Goal: Information Seeking & Learning: Learn about a topic

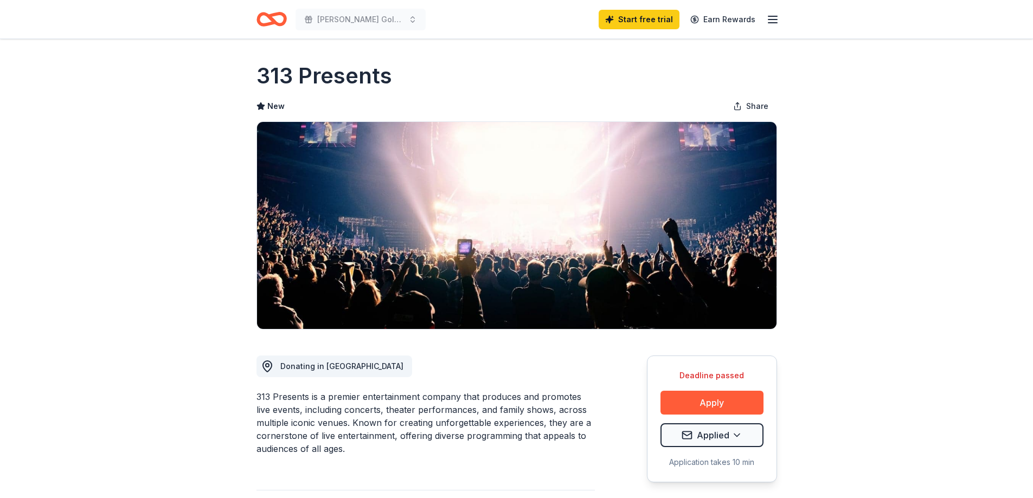
click at [266, 22] on icon "Home" at bounding box center [271, 19] width 30 height 25
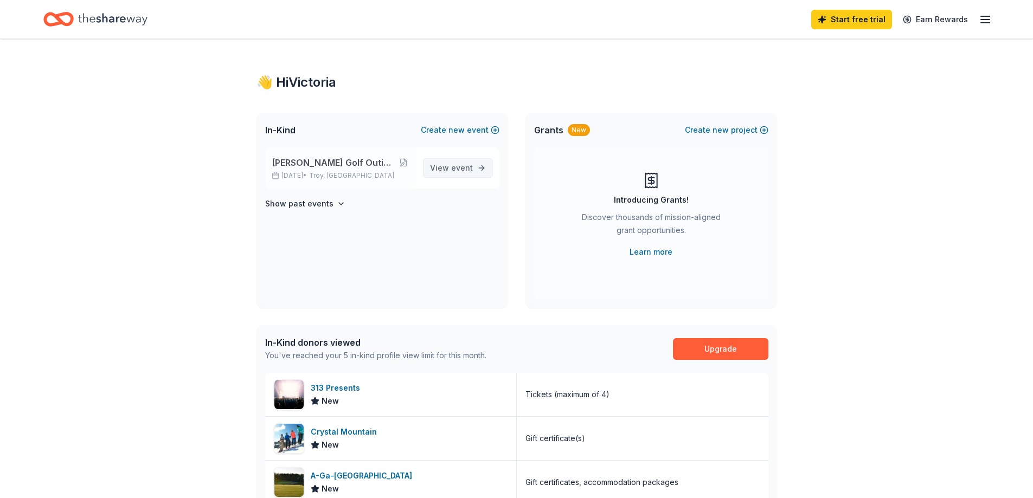
click at [433, 165] on span "View event" at bounding box center [451, 168] width 43 height 13
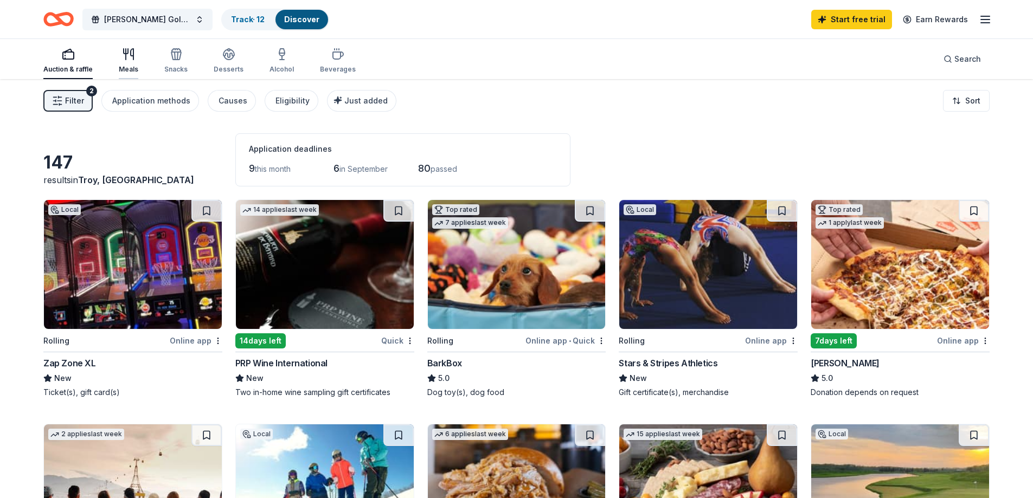
click at [131, 60] on icon "button" at bounding box center [128, 54] width 13 height 13
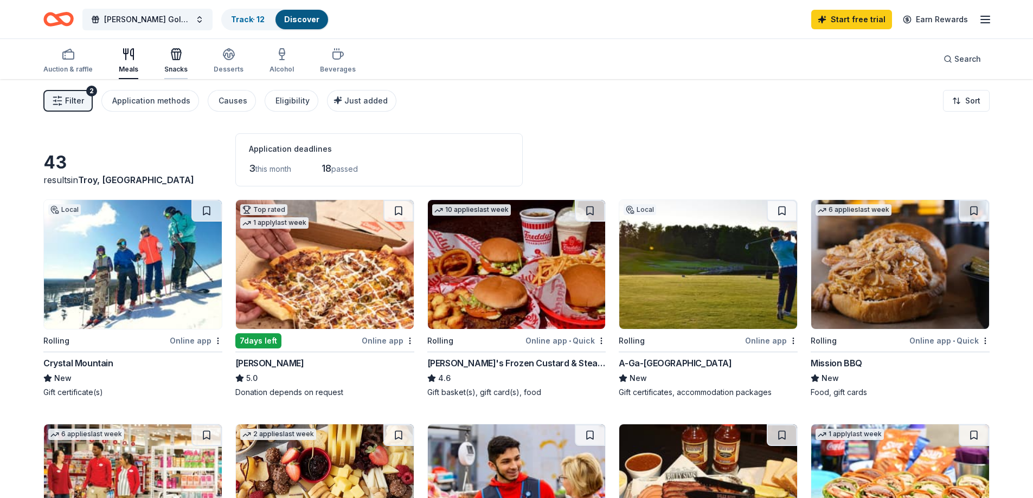
click at [172, 65] on div "Snacks" at bounding box center [175, 61] width 23 height 26
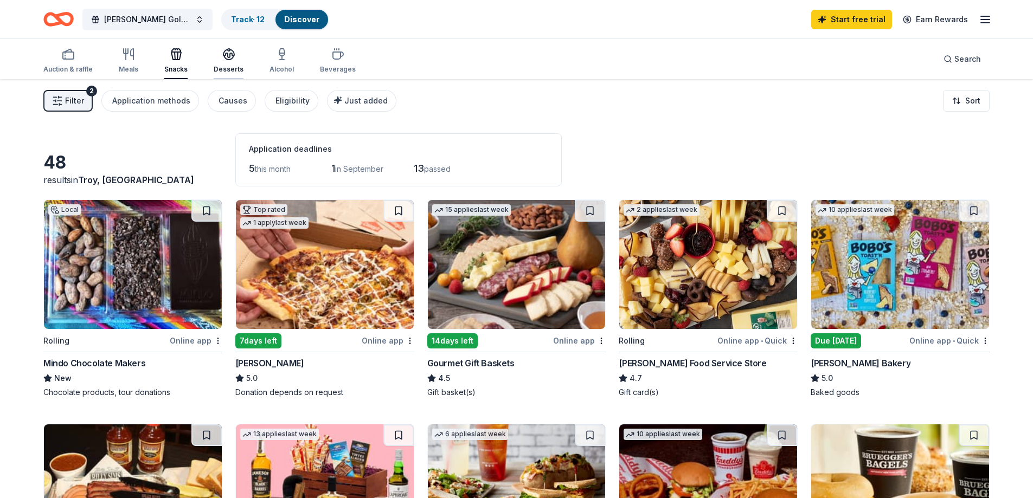
click at [216, 62] on div "Desserts" at bounding box center [229, 61] width 30 height 26
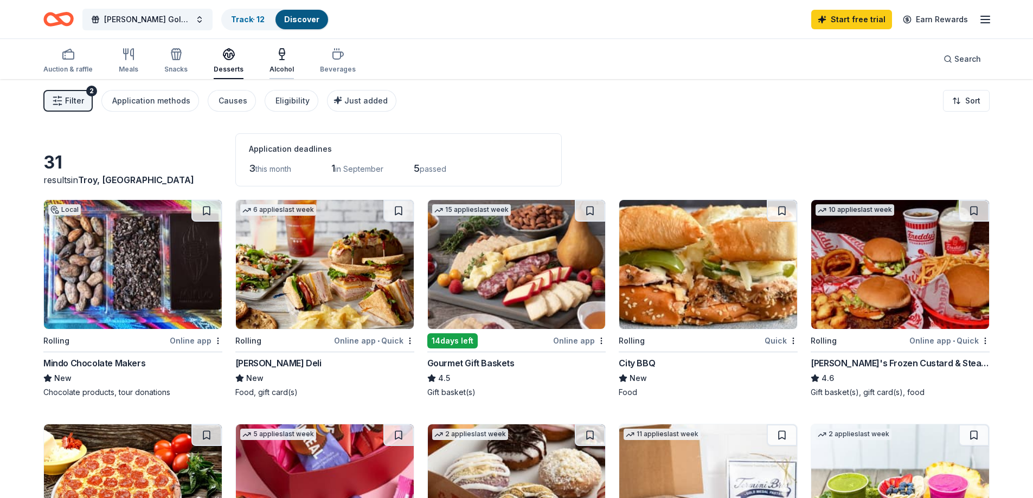
click at [281, 67] on div "Alcohol" at bounding box center [281, 69] width 24 height 9
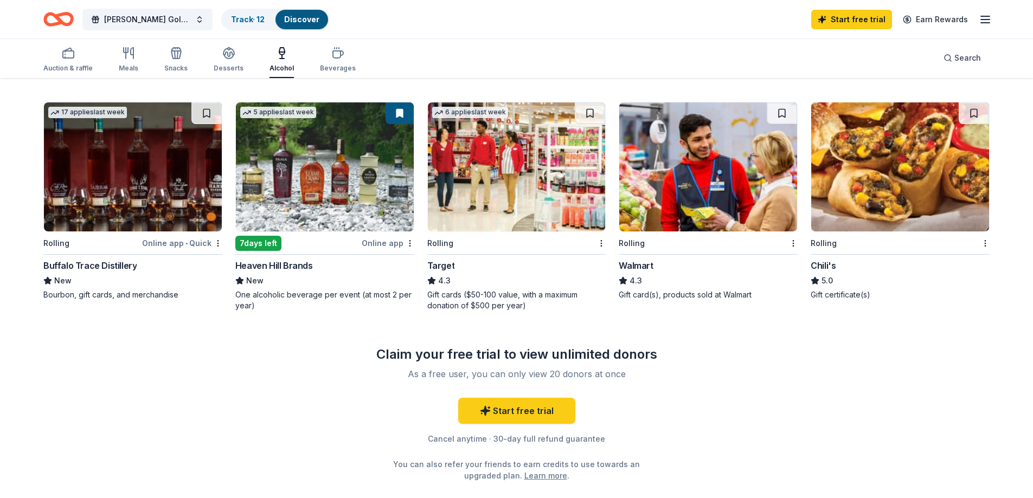
scroll to position [163, 0]
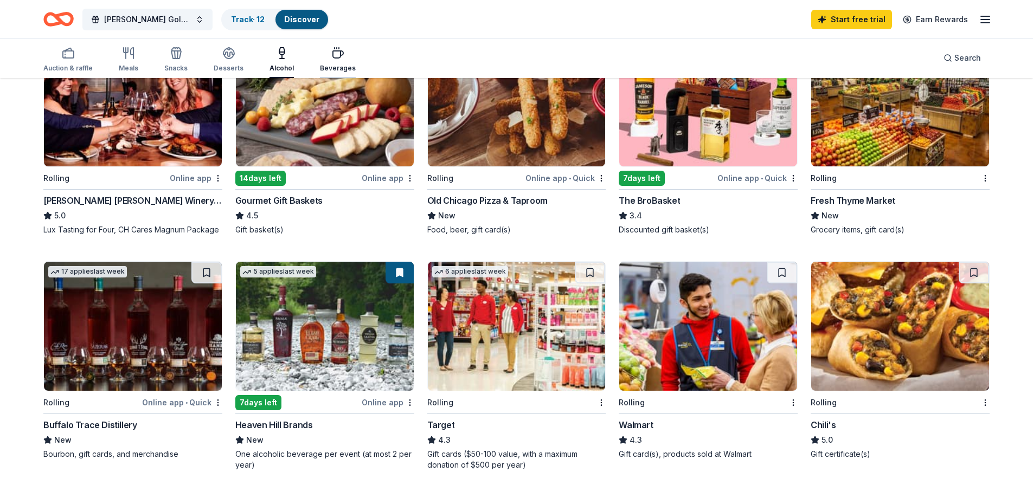
click at [348, 67] on div "Beverages" at bounding box center [338, 68] width 36 height 9
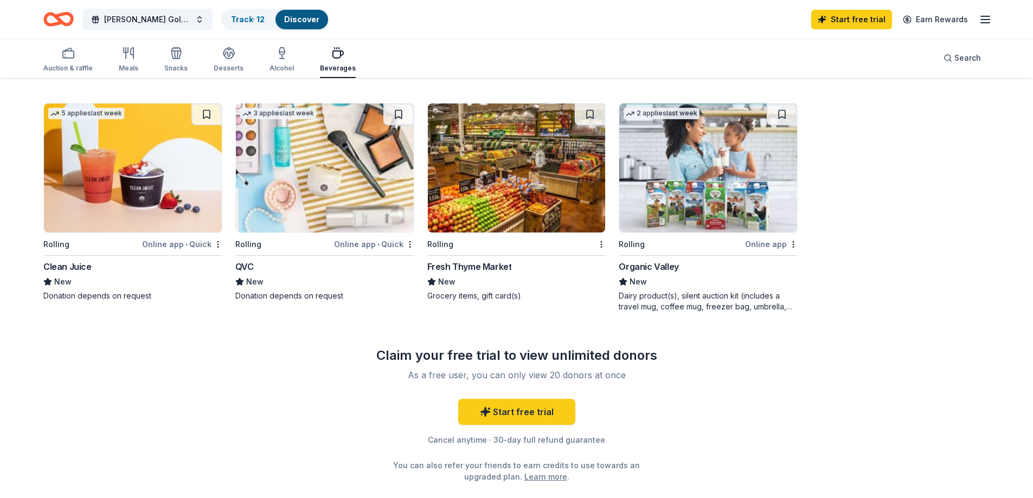
scroll to position [596, 0]
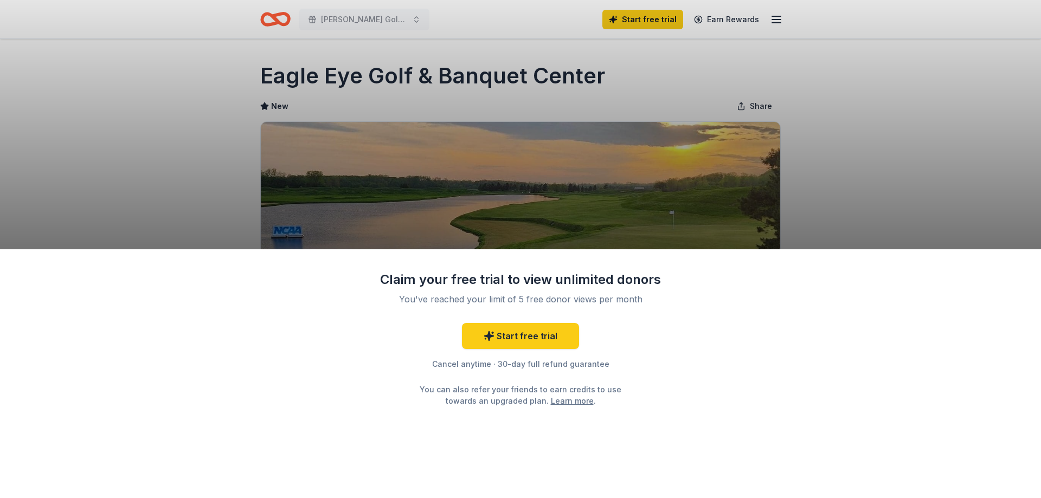
click at [831, 105] on div "Claim your free trial to view unlimited donors You've reached your limit of 5 f…" at bounding box center [520, 249] width 1041 height 498
